Goal: Task Accomplishment & Management: Manage account settings

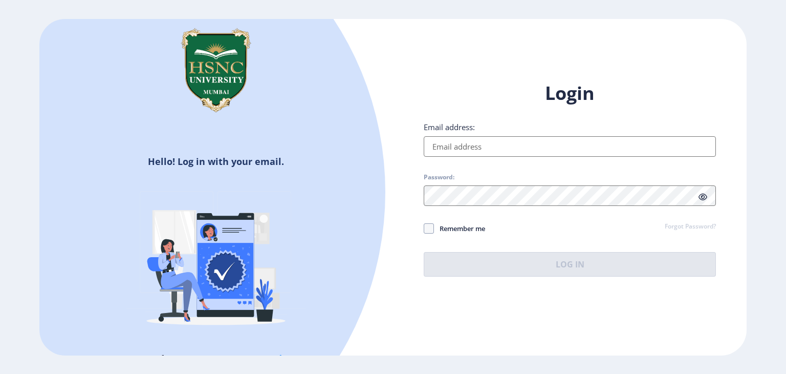
click at [471, 152] on input "Email address:" at bounding box center [570, 146] width 292 height 20
type input "[EMAIL_ADDRESS][DOMAIN_NAME]"
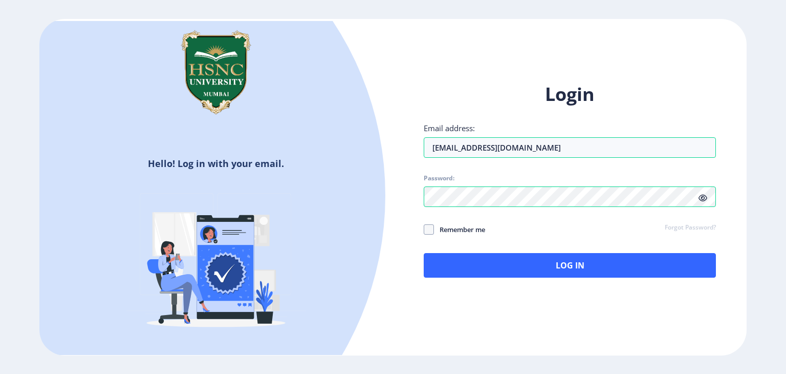
click at [435, 225] on span "Remember me" at bounding box center [459, 229] width 51 height 12
click at [424, 229] on input "Remember me" at bounding box center [424, 229] width 1 height 1
checkbox input "true"
click at [698, 194] on icon at bounding box center [702, 198] width 9 height 8
click at [701, 197] on icon at bounding box center [702, 198] width 9 height 8
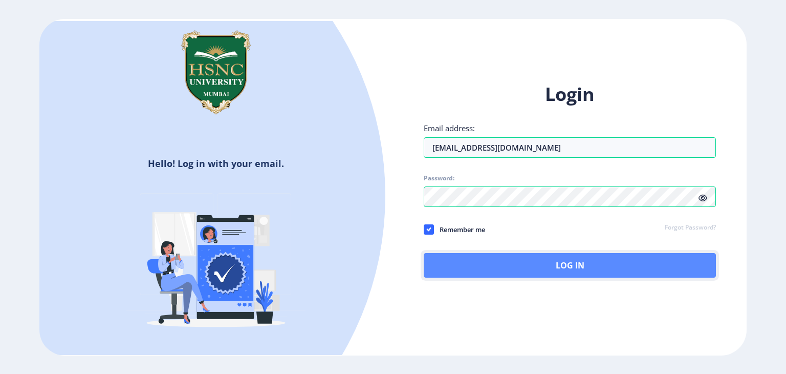
click at [569, 258] on button "Log In" at bounding box center [570, 265] width 292 height 25
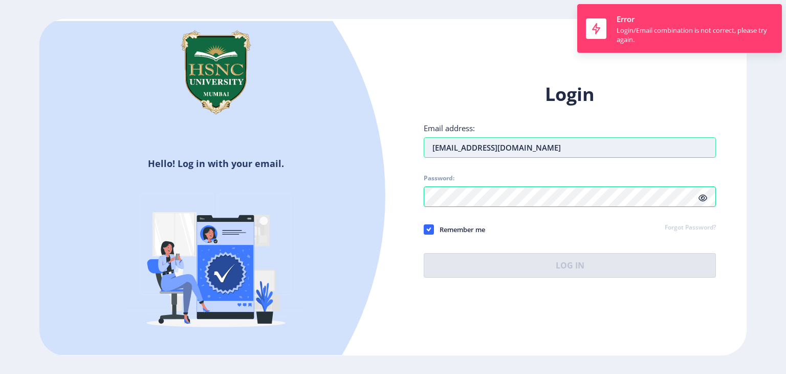
click at [610, 151] on input "[EMAIL_ADDRESS][DOMAIN_NAME]" at bounding box center [570, 147] width 292 height 20
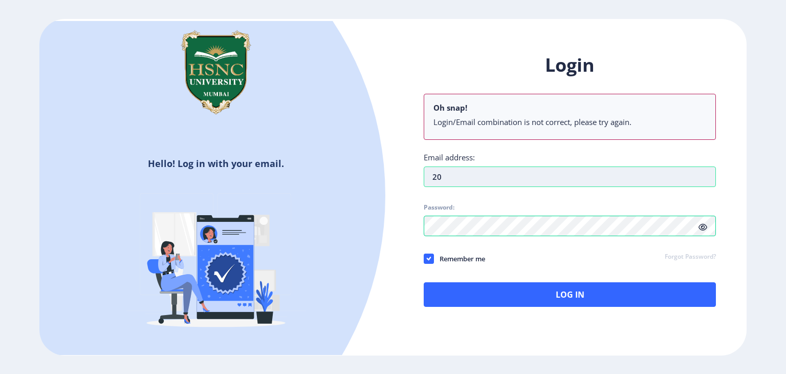
type input "2"
click at [363, 238] on div "Hello! Log in with your email. Don't have an account? Register Login Oh snap! L…" at bounding box center [392, 187] width 707 height 336
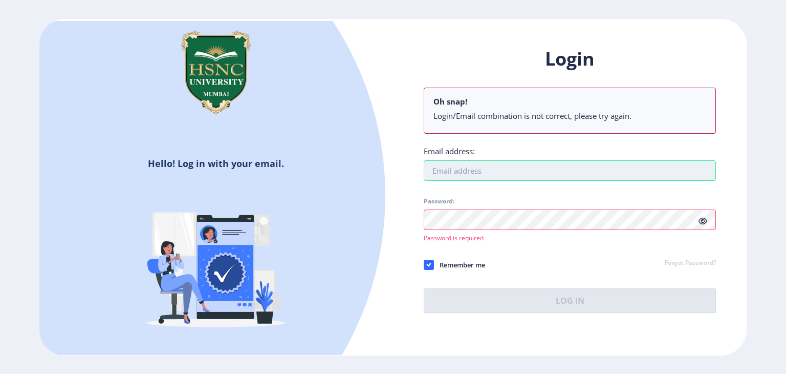
click at [471, 164] on input "Email address:" at bounding box center [570, 170] width 292 height 20
type input "[EMAIL_ADDRESS][PERSON_NAME][DOMAIN_NAME]"
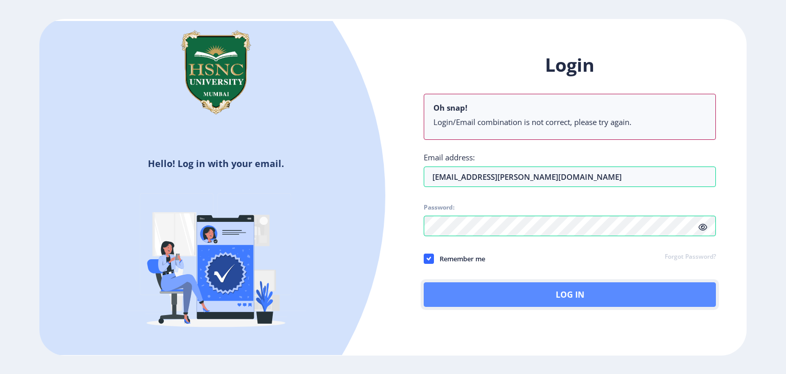
click at [553, 305] on button "Log In" at bounding box center [570, 294] width 292 height 25
